Goal: Task Accomplishment & Management: Complete application form

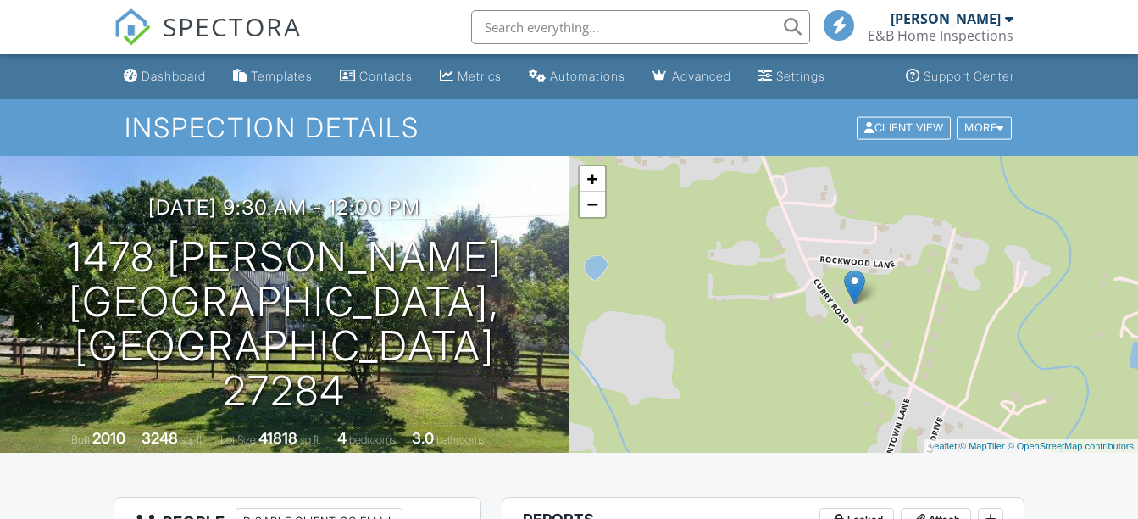
click at [175, 73] on div "Dashboard" at bounding box center [174, 76] width 64 height 14
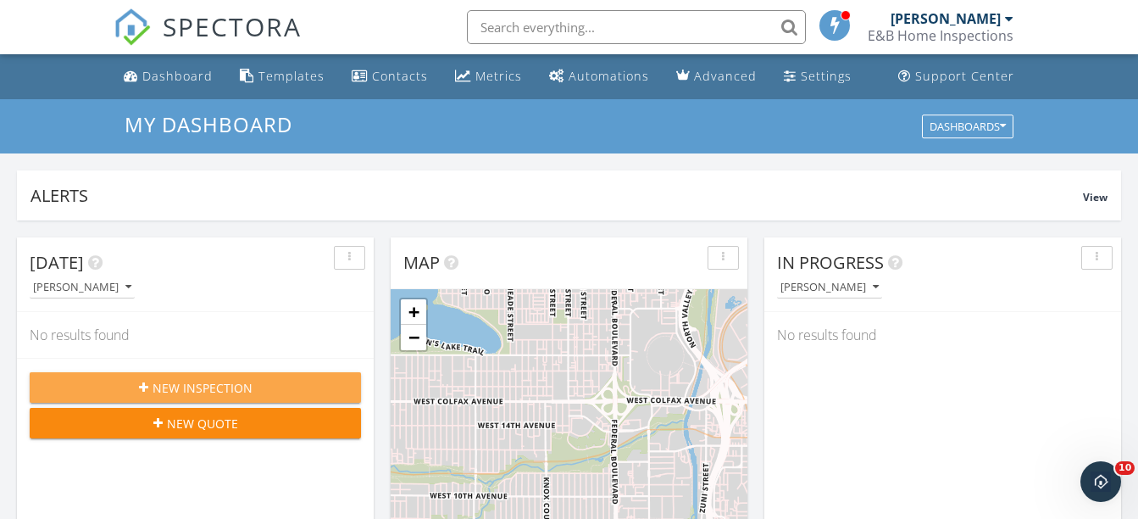
click at [200, 389] on span "New Inspection" at bounding box center [203, 388] width 100 height 18
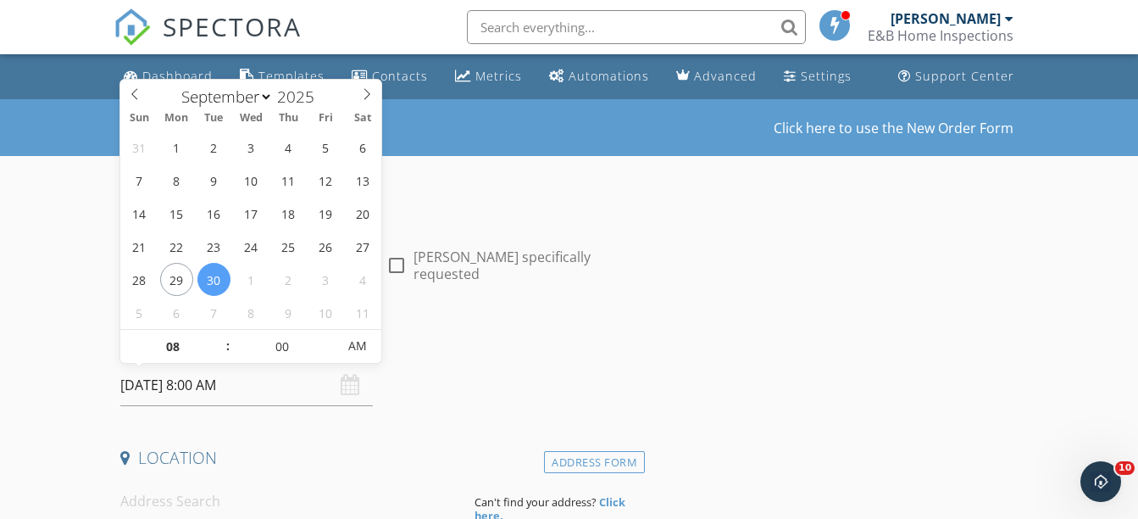
click at [166, 387] on input "09/30/2025 8:00 AM" at bounding box center [246, 386] width 252 height 42
select select "9"
type input "10/02/2025 8:00 AM"
type input "09"
type input "10/02/2025 9:00 AM"
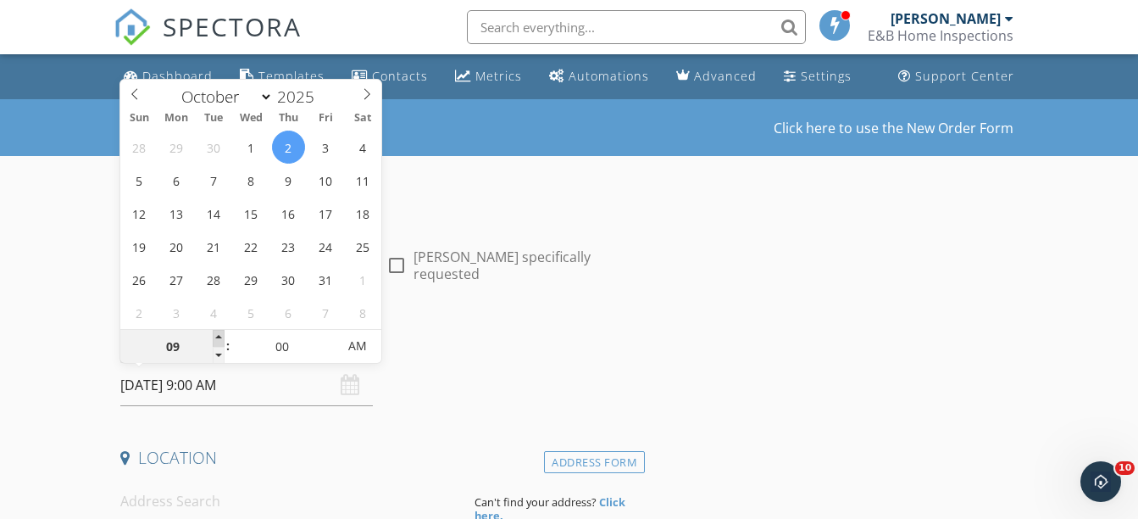
click at [218, 338] on span at bounding box center [219, 338] width 12 height 17
type input "10"
type input "10/02/2025 10:00 AM"
click at [218, 338] on span at bounding box center [219, 338] width 12 height 17
type input "11"
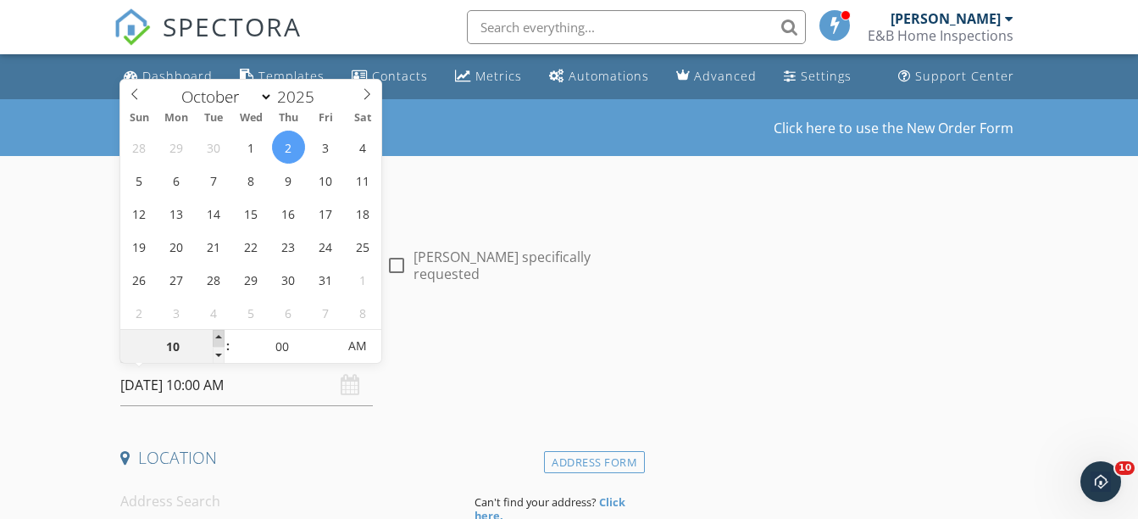
type input "10/02/2025 11:00 AM"
click at [218, 338] on span at bounding box center [219, 338] width 12 height 17
type input "12"
type input "10/02/2025 12:00 PM"
click at [218, 338] on span at bounding box center [219, 338] width 12 height 17
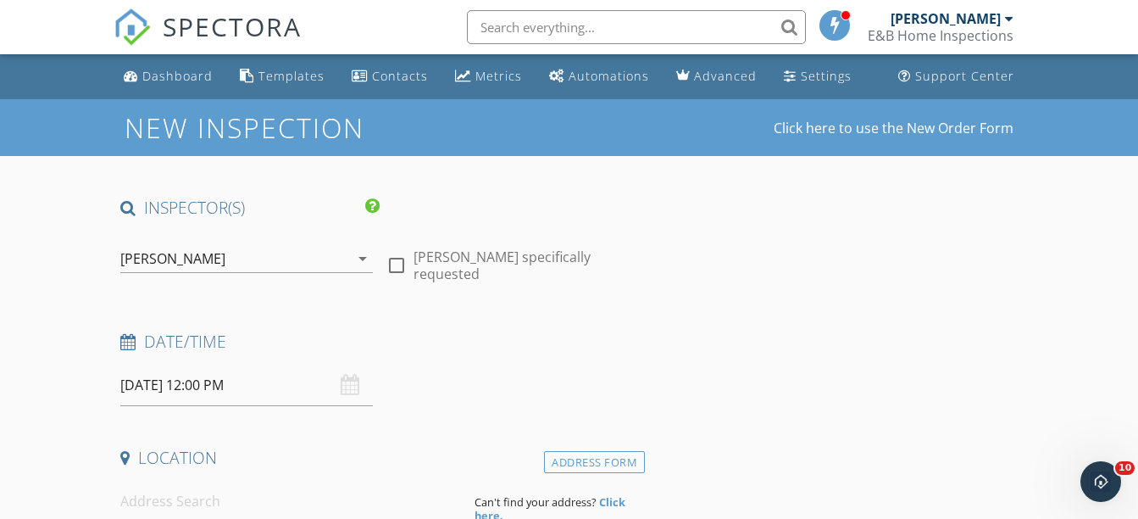
click at [476, 344] on h4 "Date/Time" at bounding box center [379, 342] width 518 height 22
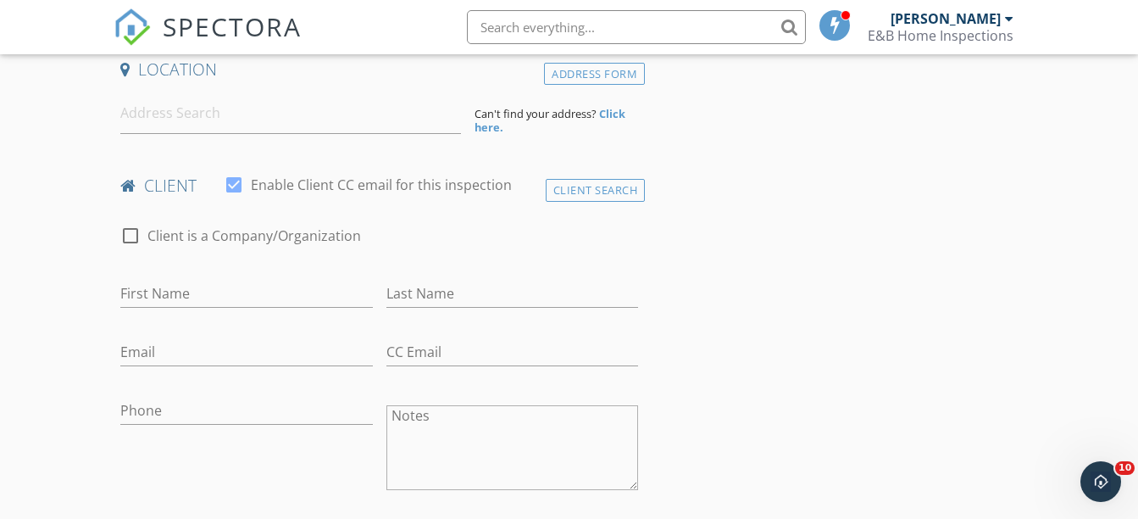
scroll to position [389, 0]
click at [170, 103] on input at bounding box center [290, 113] width 341 height 42
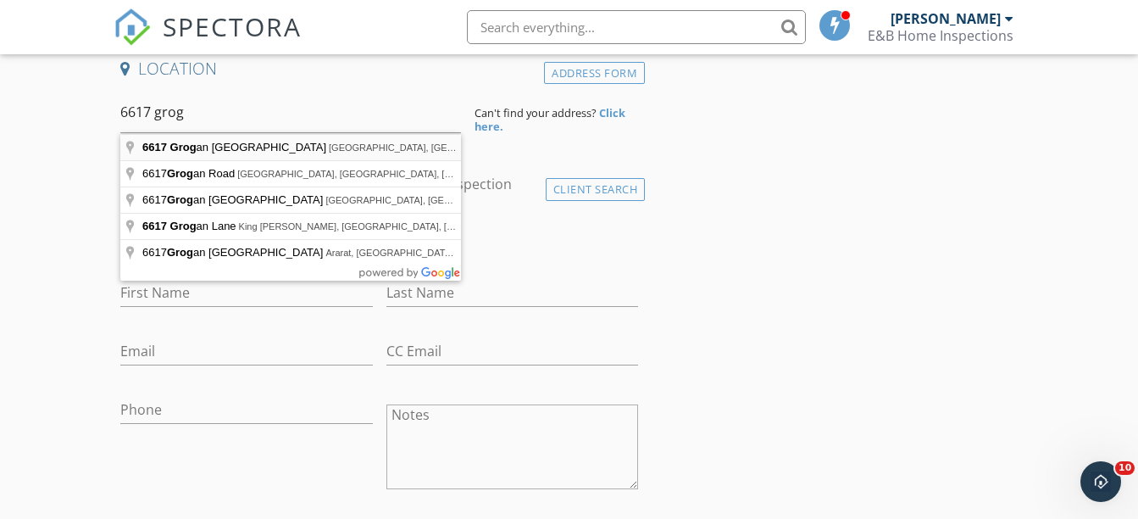
type input "6617 Grogan Hill Road, Gibsonville, NC, USA"
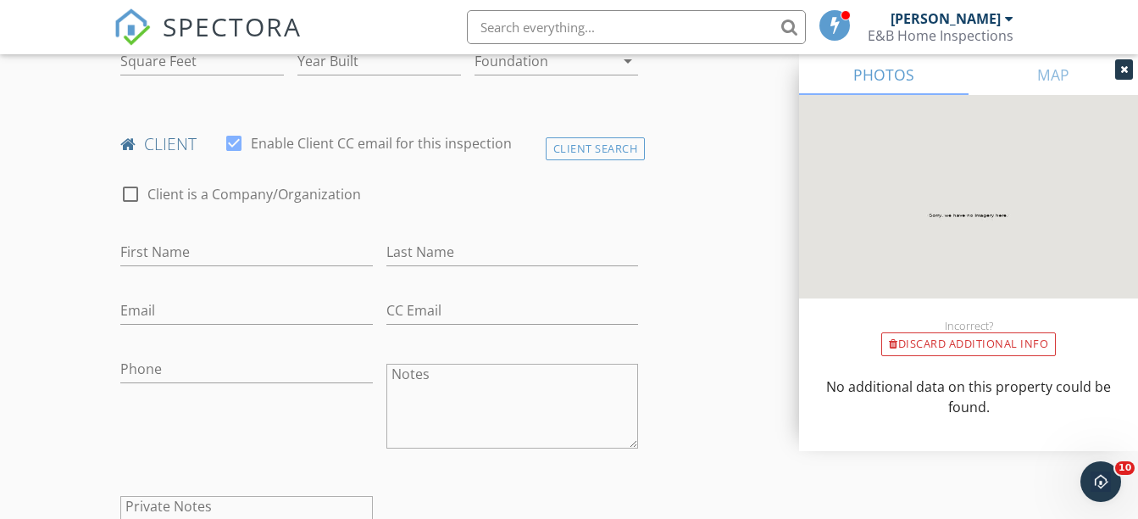
scroll to position [623, 0]
click at [180, 243] on input "First Name" at bounding box center [246, 251] width 252 height 28
type input "Dr. Elsie"
type input "Mpere"
click at [180, 318] on input "Email" at bounding box center [246, 310] width 252 height 28
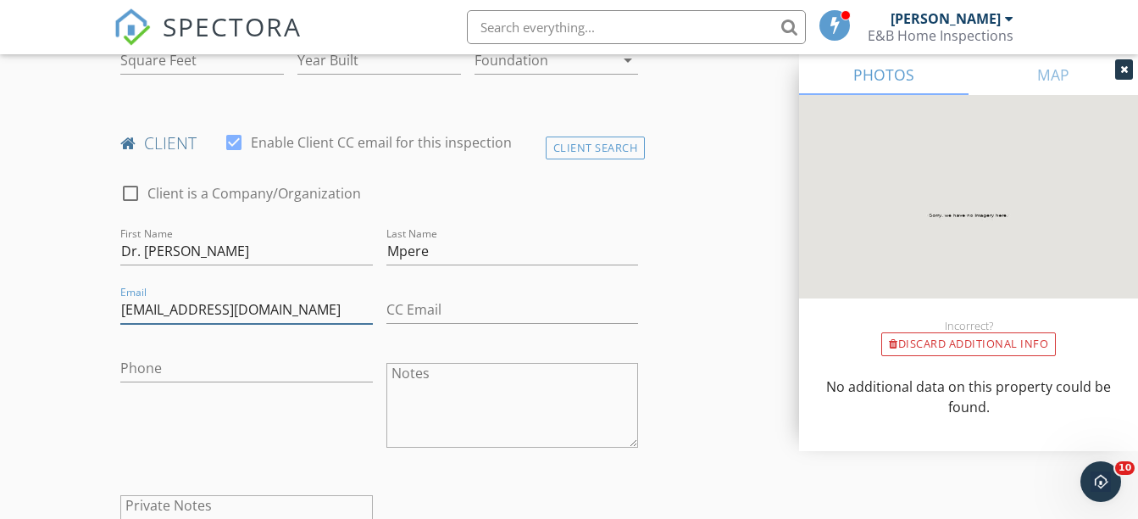
type input "elsiemperebossman@gmail.com"
click at [224, 367] on input "Phone" at bounding box center [246, 368] width 252 height 28
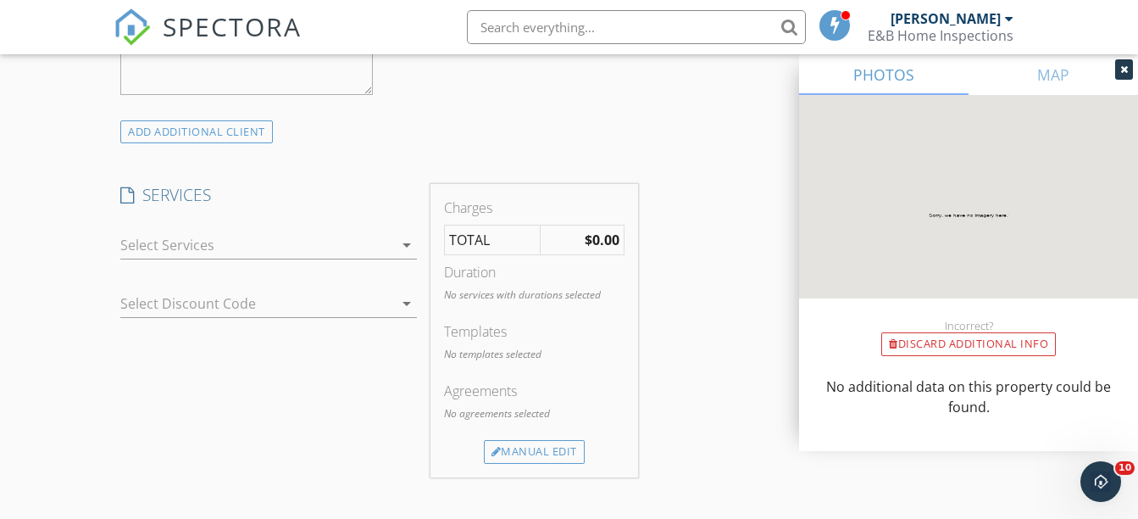
scroll to position [1109, 0]
type input "336-962-9052"
click at [409, 243] on icon "arrow_drop_down" at bounding box center [407, 244] width 20 height 20
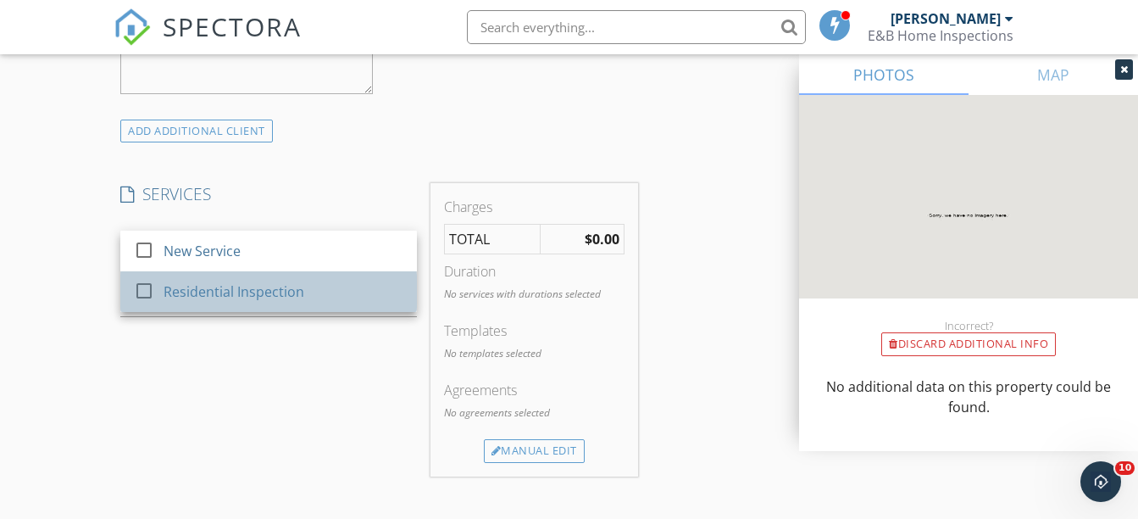
click at [330, 293] on div "Residential Inspection" at bounding box center [284, 292] width 241 height 34
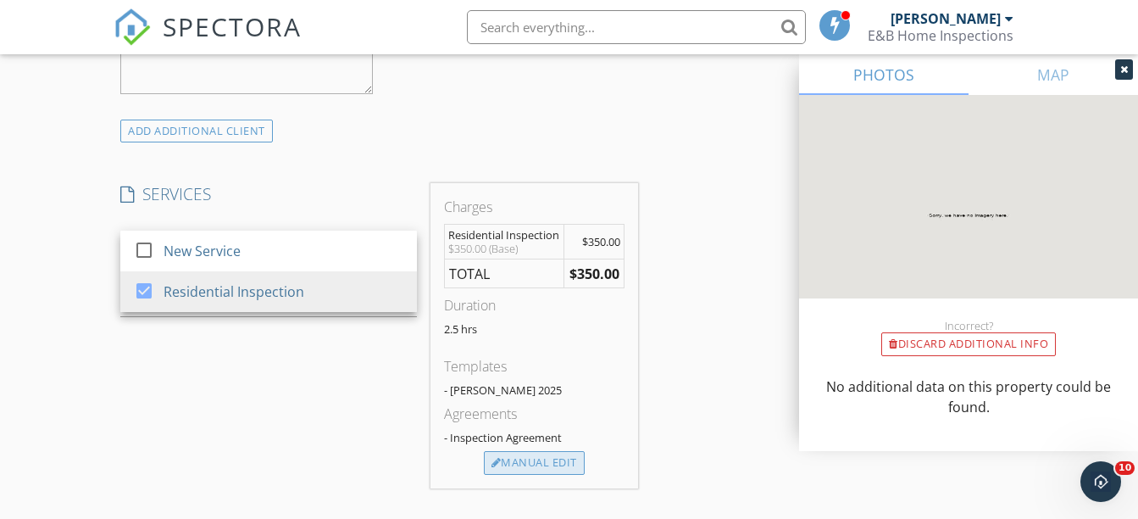
click at [537, 458] on div "Manual Edit" at bounding box center [534, 463] width 101 height 24
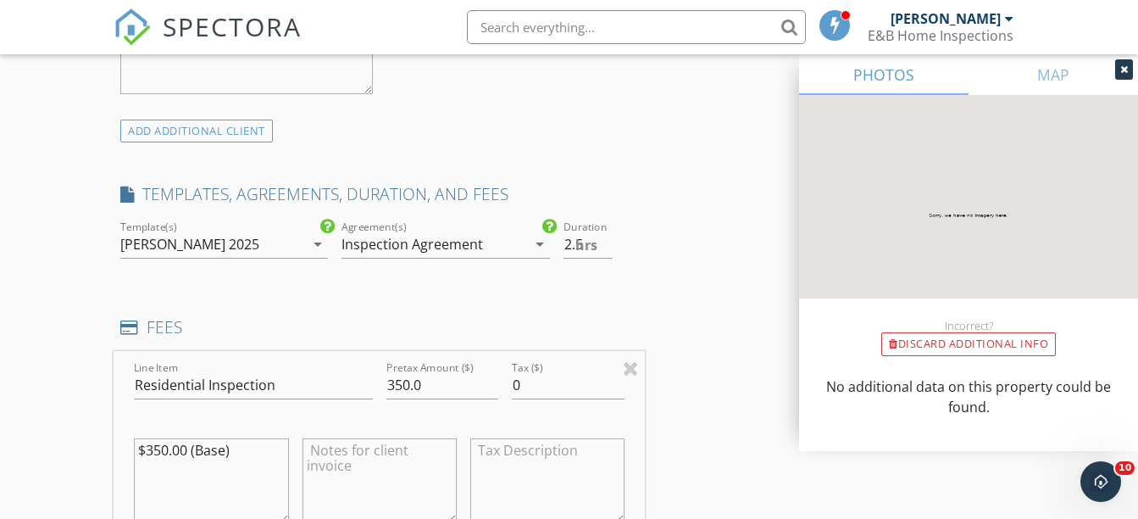
drag, startPoint x: 265, startPoint y: 453, endPoint x: 107, endPoint y: 449, distance: 158.6
click at [107, 449] on div "New Inspection Click here to use the New Order Form INSPECTOR(S) check_box Davi…" at bounding box center [569, 464] width 1138 height 2948
drag, startPoint x: 427, startPoint y: 376, endPoint x: 384, endPoint y: 386, distance: 44.4
click at [384, 386] on div "Pretax Amount ($) 350.0" at bounding box center [443, 387] width 126 height 58
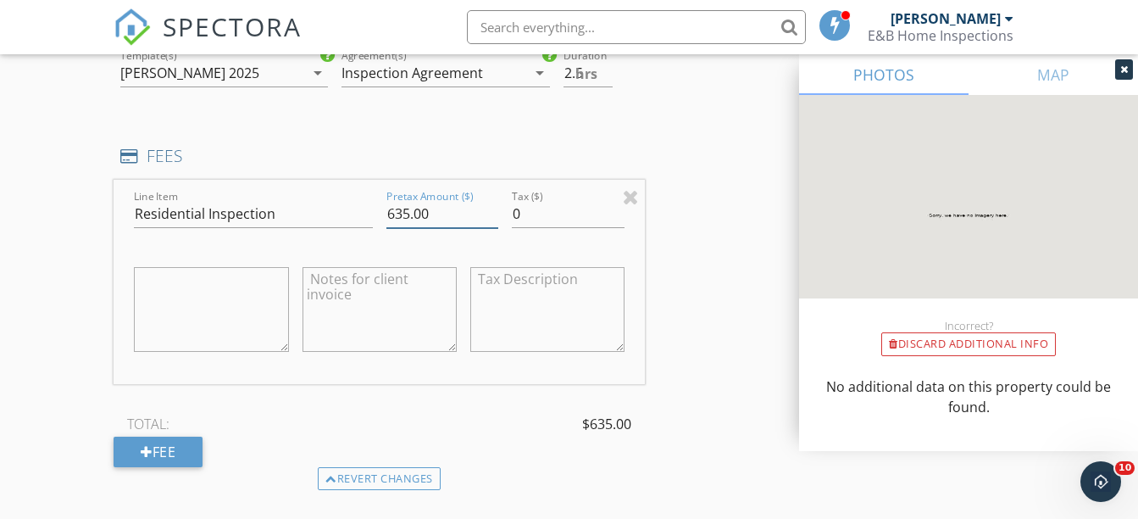
scroll to position [1281, 0]
type input "635.00"
click at [335, 288] on textarea at bounding box center [380, 308] width 154 height 85
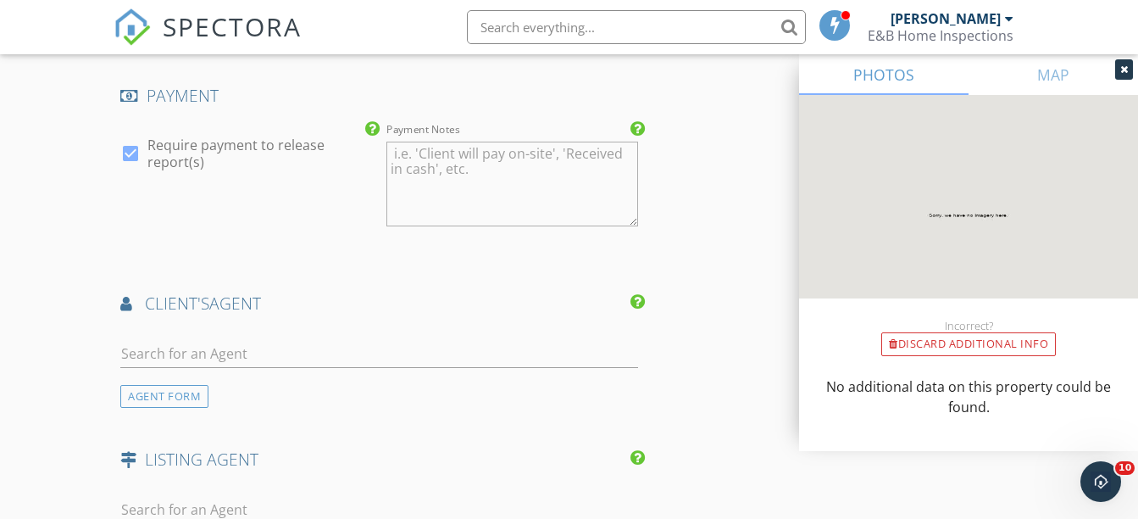
scroll to position [1856, 0]
type textarea "Home Pest Radon"
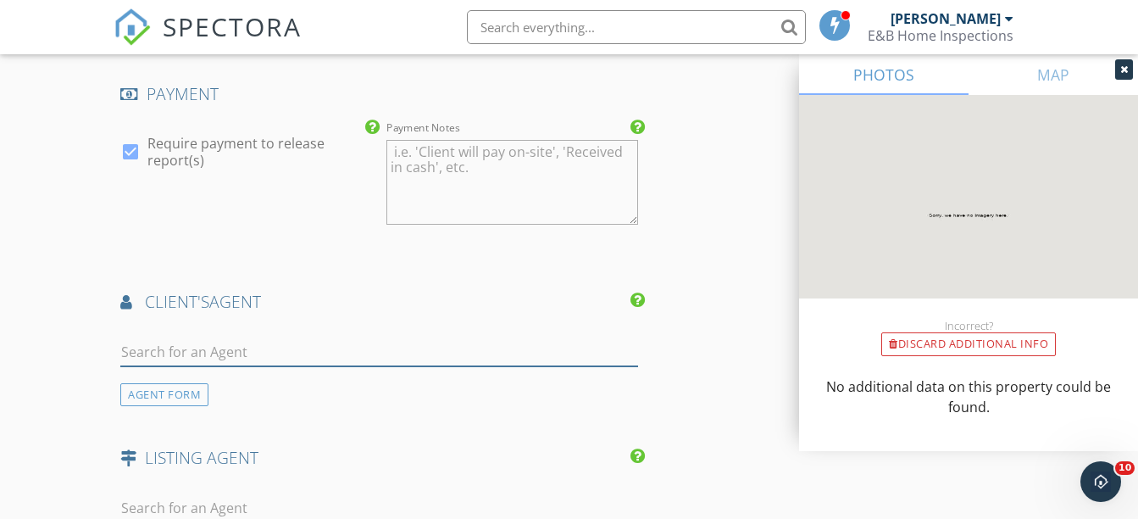
click at [179, 359] on input "text" at bounding box center [379, 352] width 518 height 28
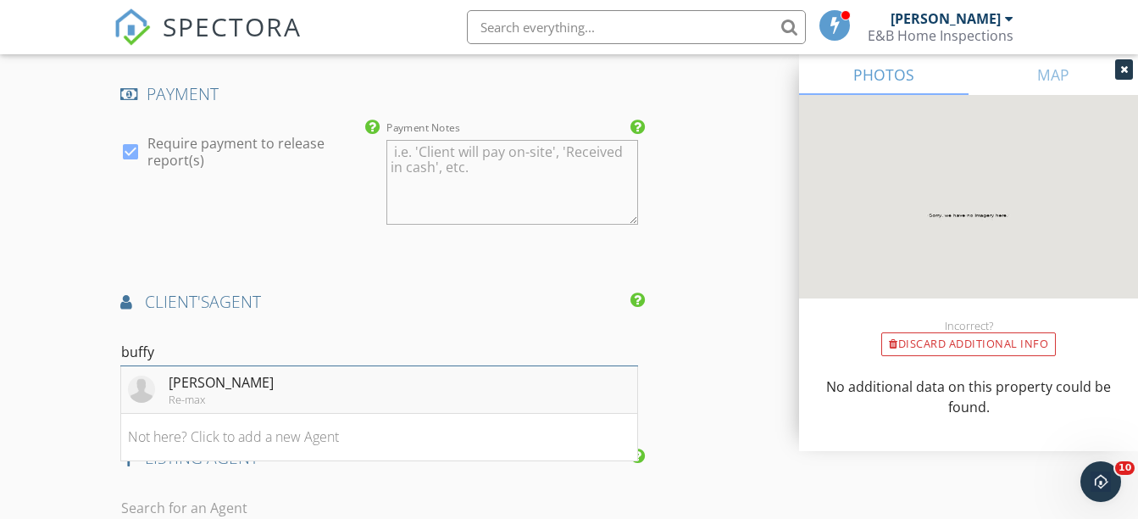
type input "buffy"
click at [185, 376] on div "Buffy White" at bounding box center [221, 382] width 105 height 20
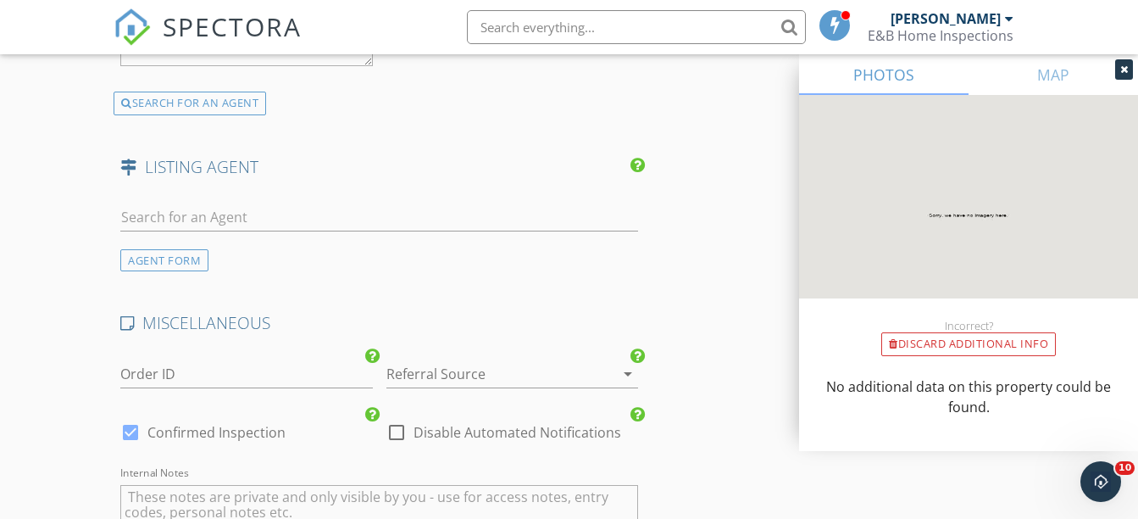
scroll to position [2915, 0]
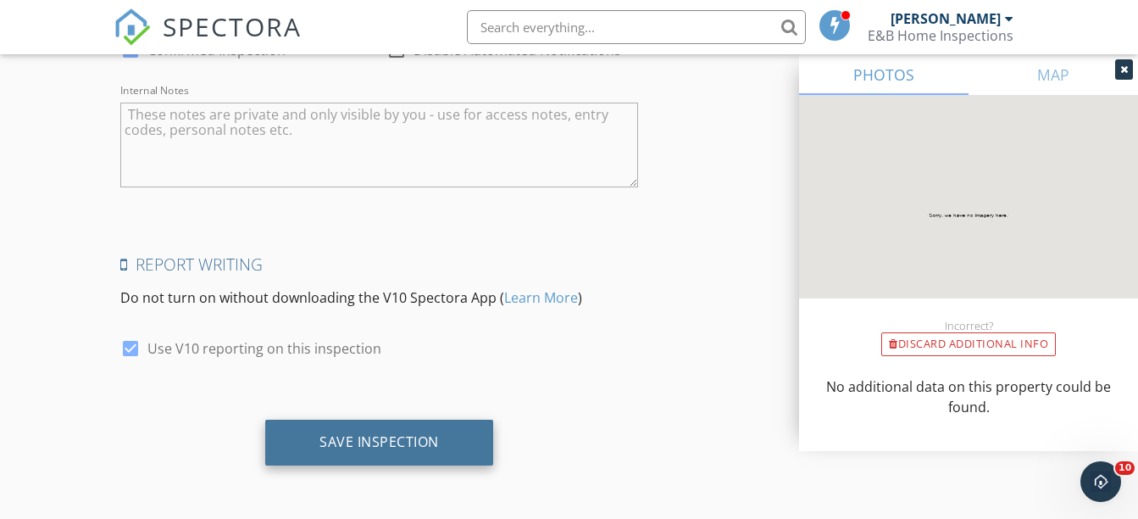
click at [349, 438] on div "Save Inspection" at bounding box center [380, 441] width 120 height 17
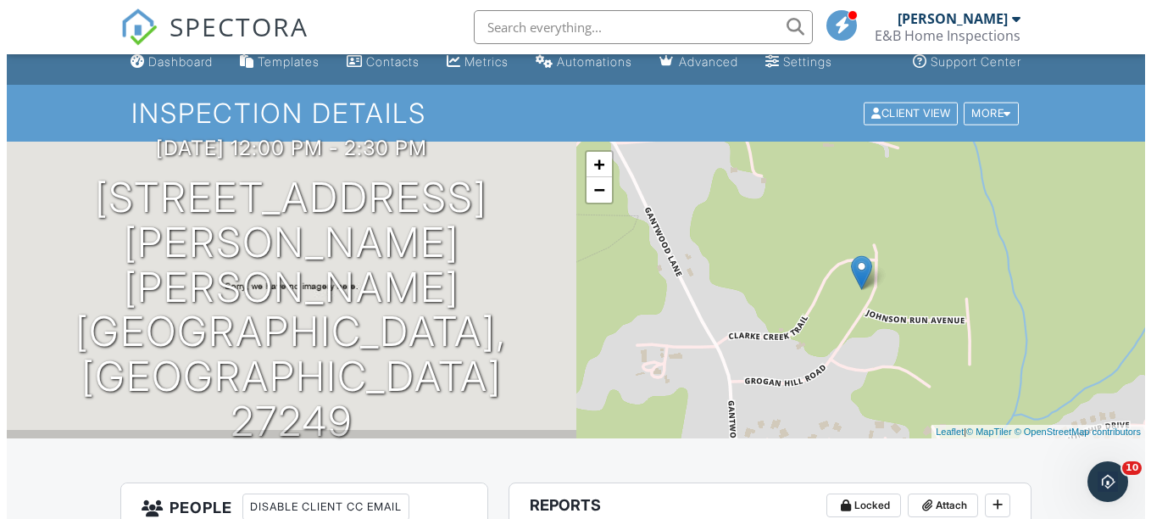
scroll to position [15, 0]
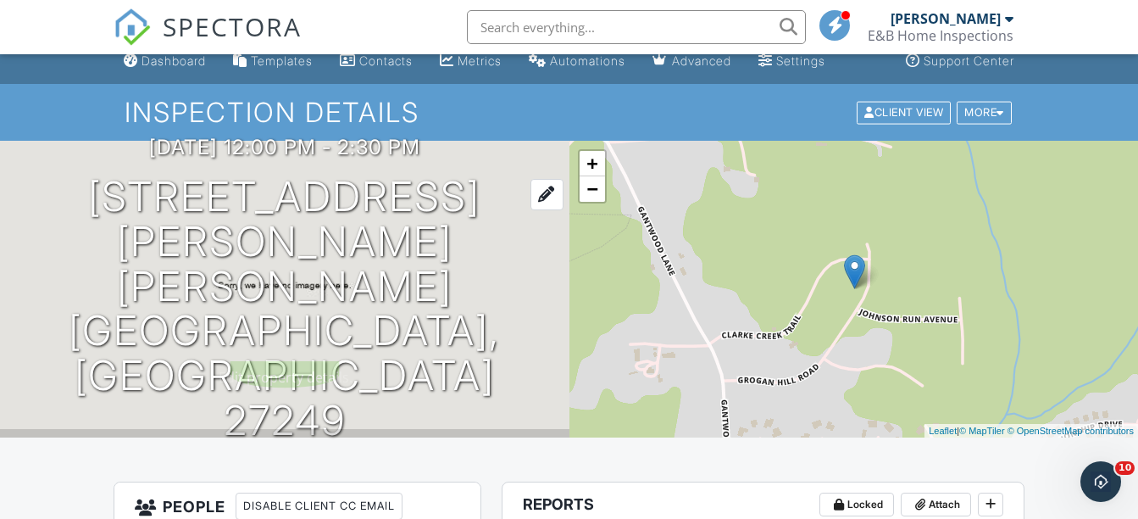
click at [293, 290] on h1 "6617 Grogan Hill Rd Gibsonville, NC 27249" at bounding box center [284, 309] width 515 height 269
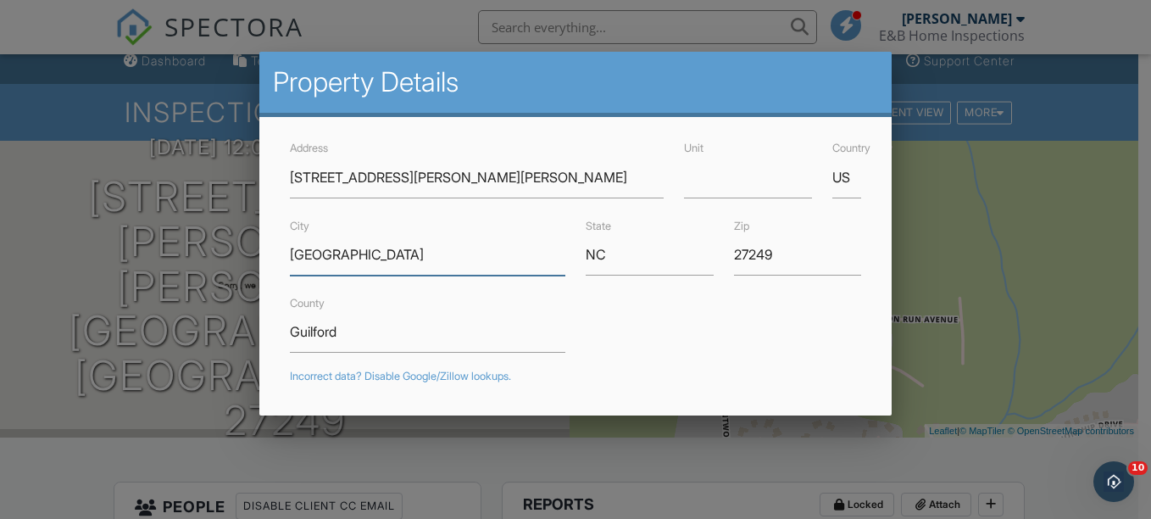
click at [370, 266] on input "Gibsonville" at bounding box center [427, 255] width 275 height 42
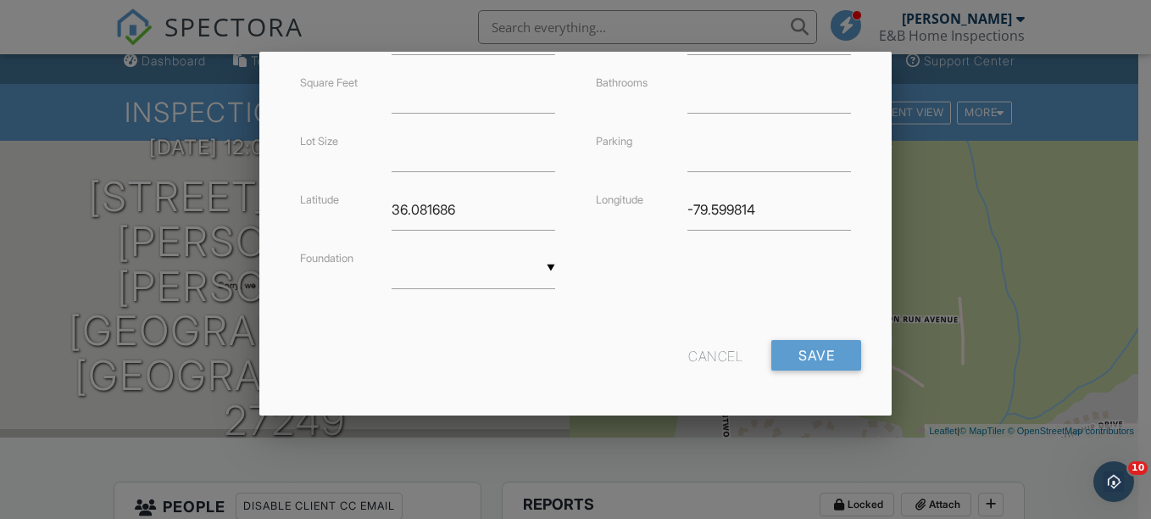
scroll to position [484, 0]
type input "Whitsett"
